Goal: Task Accomplishment & Management: Manage account settings

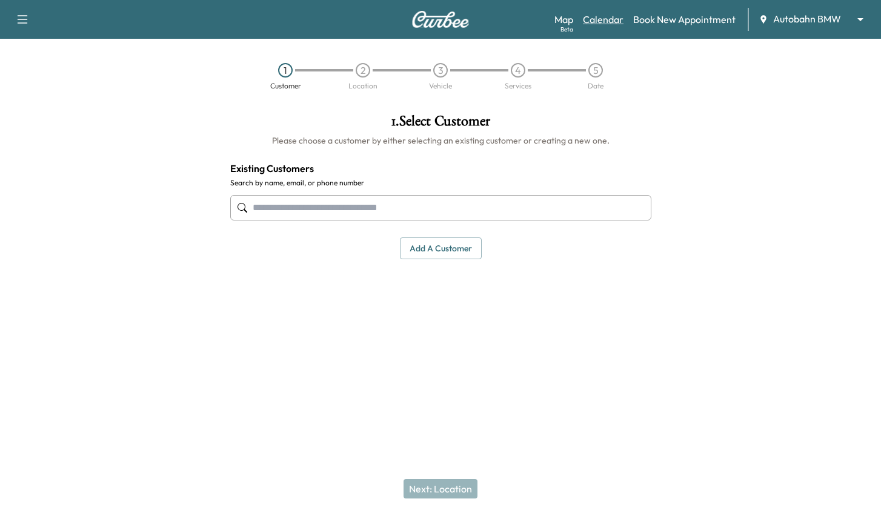
click at [617, 17] on link "Calendar" at bounding box center [603, 19] width 41 height 15
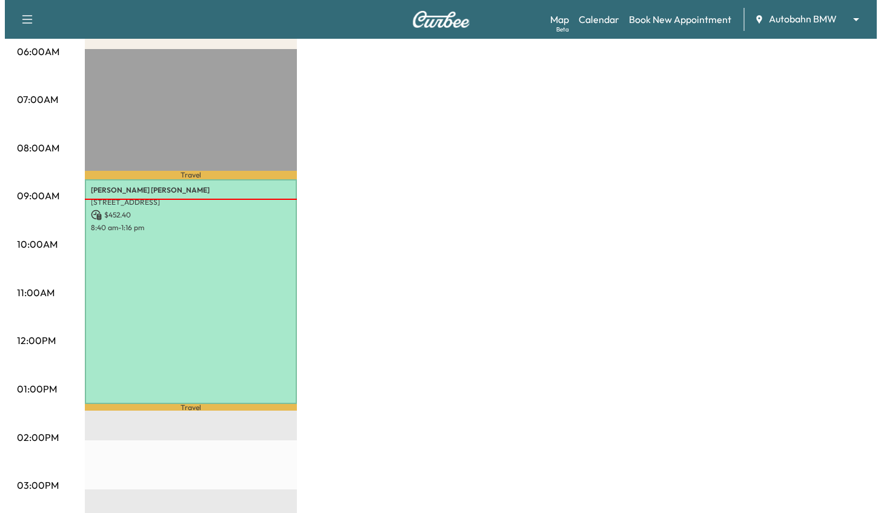
scroll to position [303, 0]
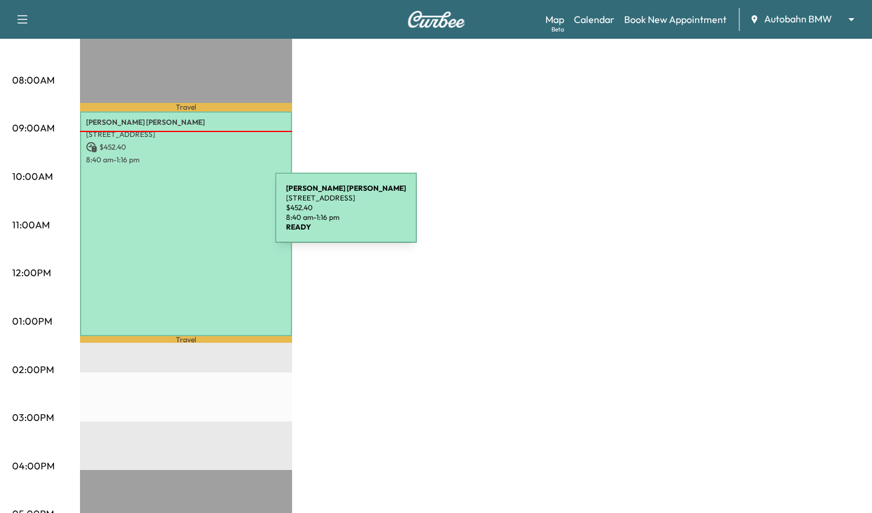
click at [184, 215] on div "[PERSON_NAME] [STREET_ADDRESS] $ 452.40 8:40 am - 1:16 pm" at bounding box center [186, 223] width 212 height 225
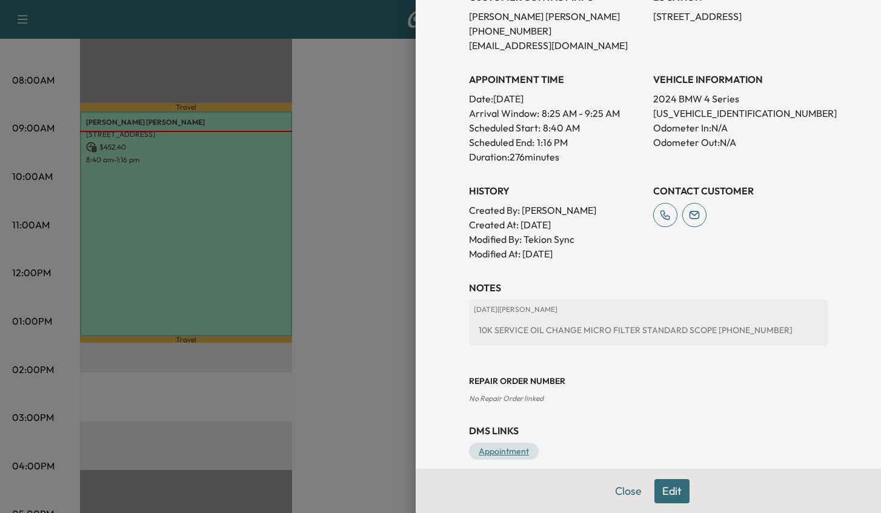
click at [491, 457] on link "Appointment" at bounding box center [504, 451] width 70 height 17
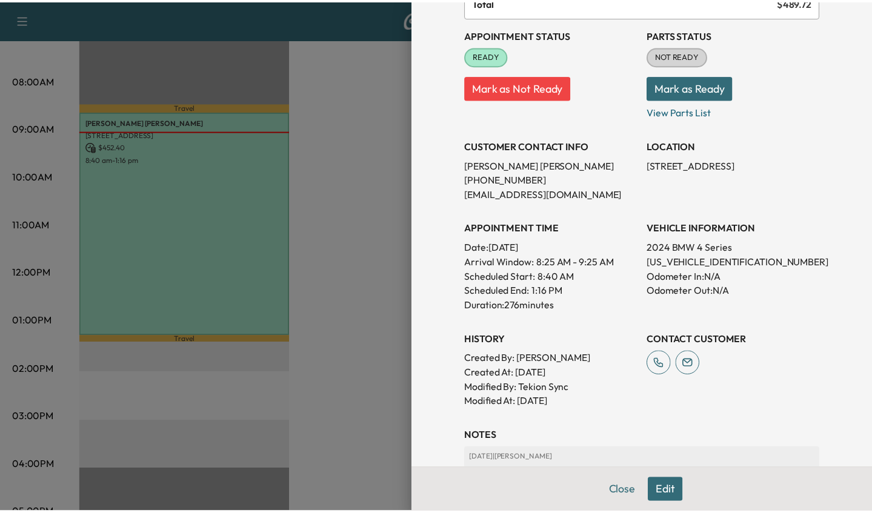
scroll to position [0, 0]
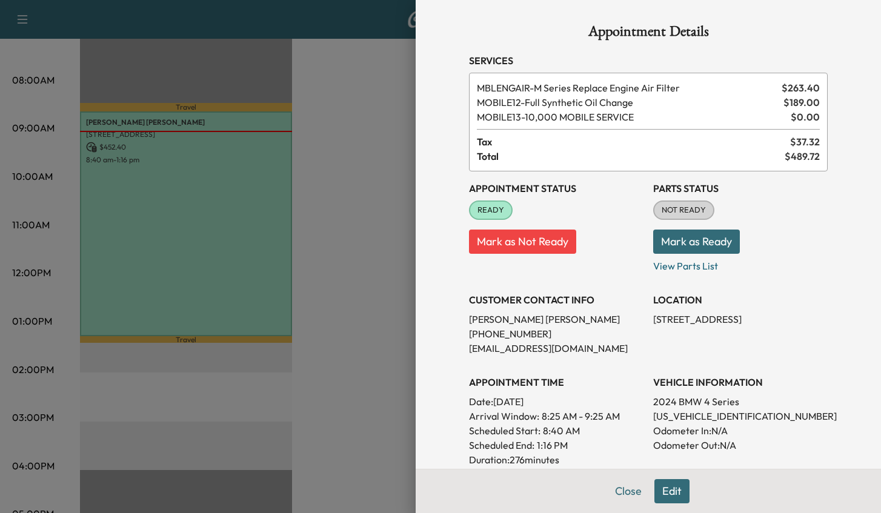
click at [707, 238] on button "Mark as Ready" at bounding box center [696, 242] width 87 height 24
click at [690, 239] on p "Mark as Ready" at bounding box center [740, 237] width 175 height 34
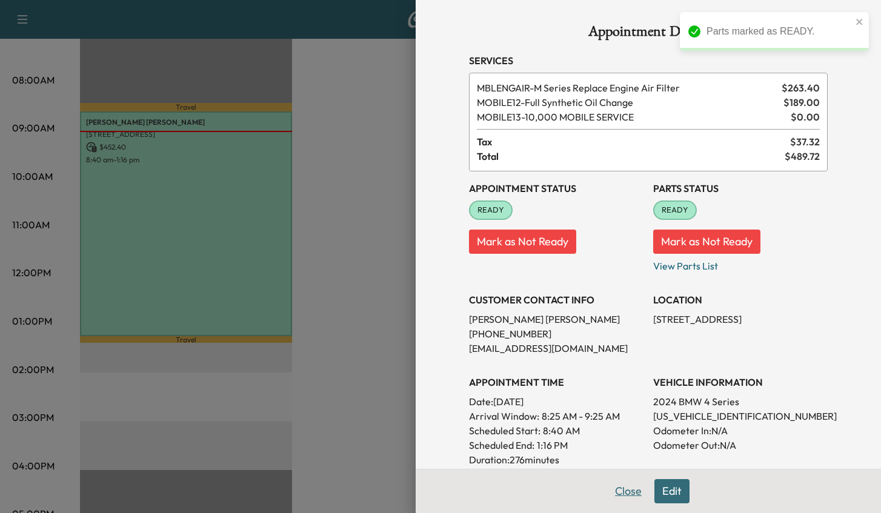
click at [636, 496] on button "Close" at bounding box center [628, 491] width 42 height 24
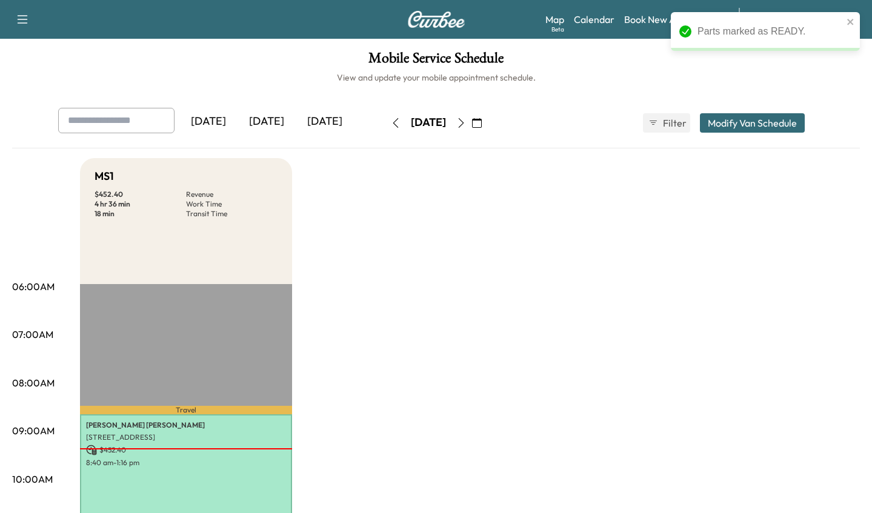
click at [466, 125] on icon "button" at bounding box center [461, 123] width 10 height 10
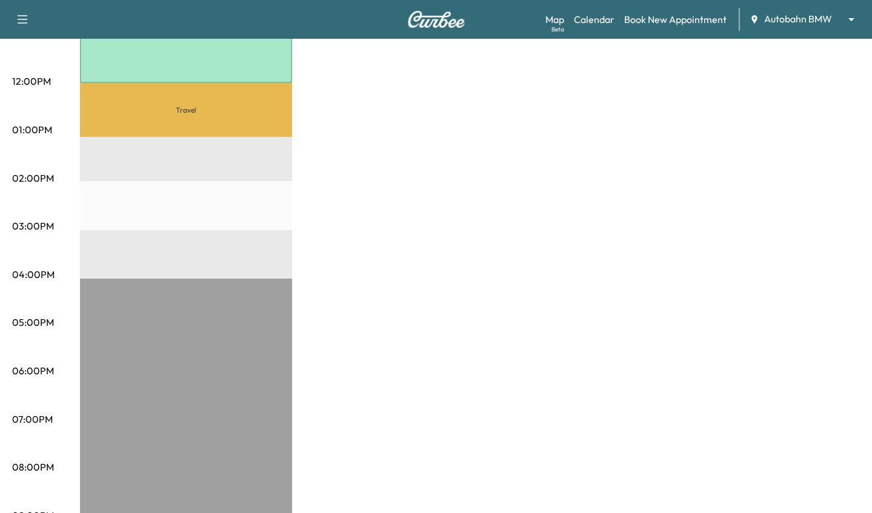
scroll to position [242, 0]
